Goal: Navigation & Orientation: Find specific page/section

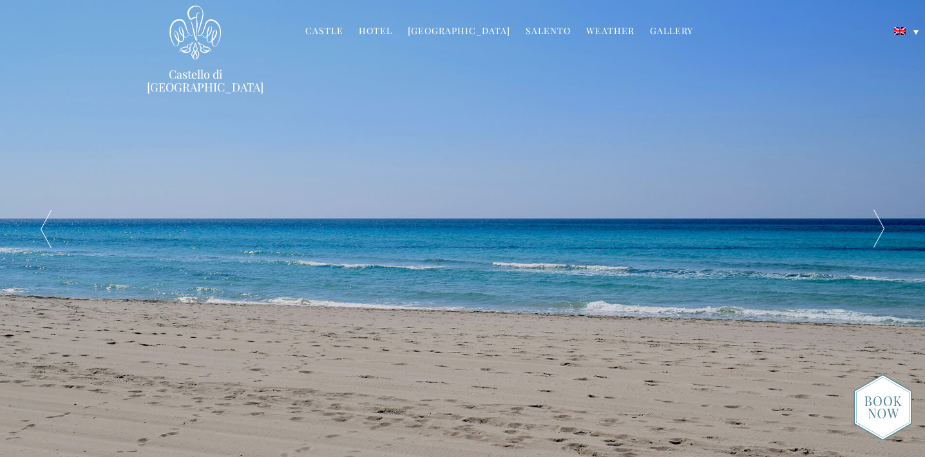
click at [386, 28] on link "Hotel" at bounding box center [375, 31] width 33 height 15
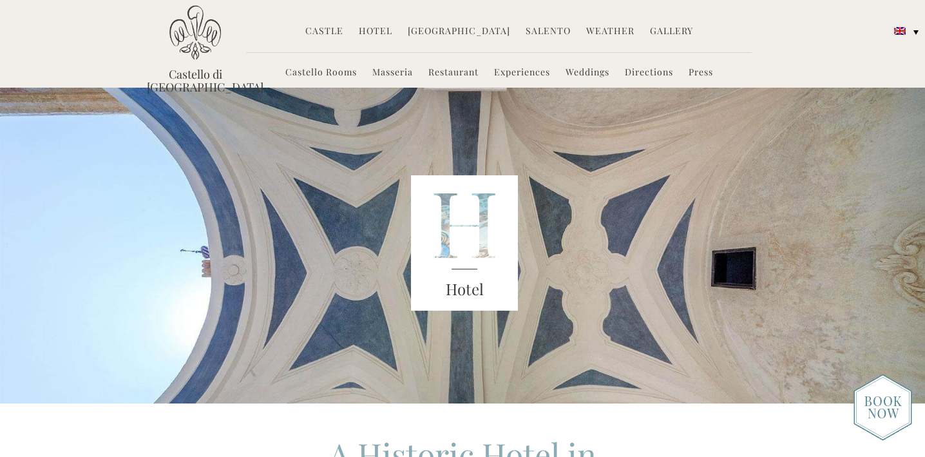
click at [327, 73] on link "Castello Rooms" at bounding box center [321, 73] width 72 height 15
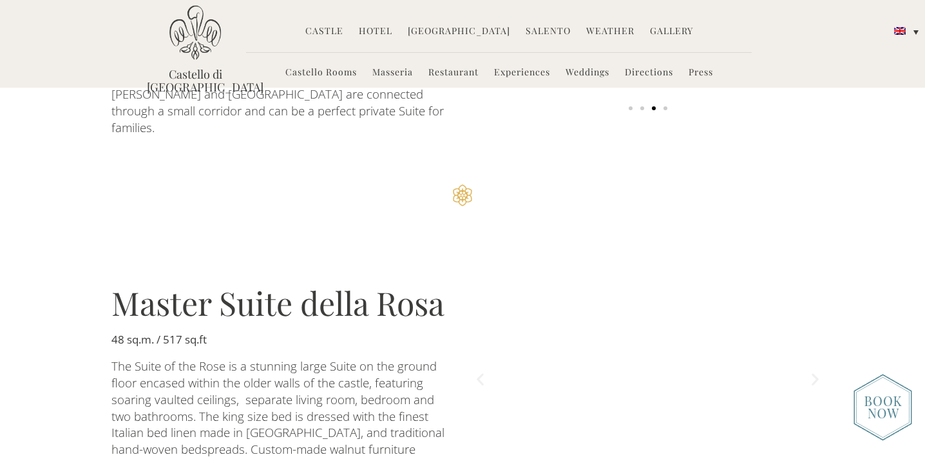
scroll to position [1728, 0]
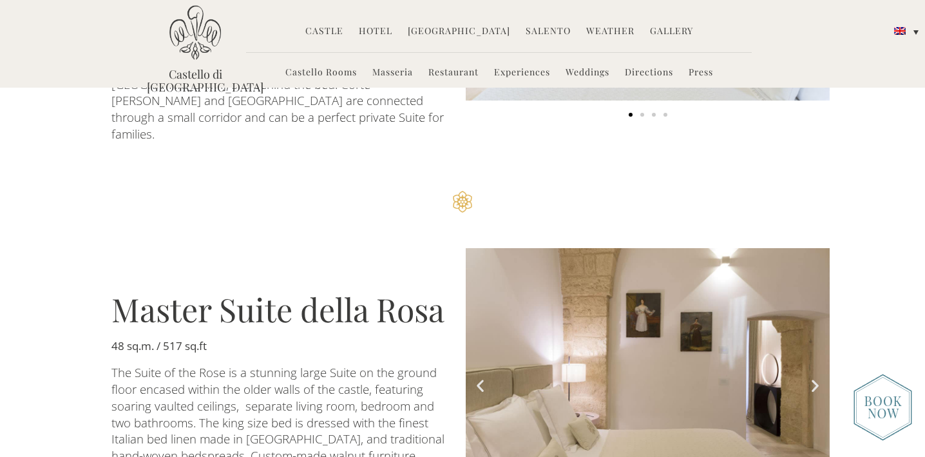
click at [653, 70] on link "Directions" at bounding box center [649, 73] width 48 height 15
